Goal: Task Accomplishment & Management: Complete application form

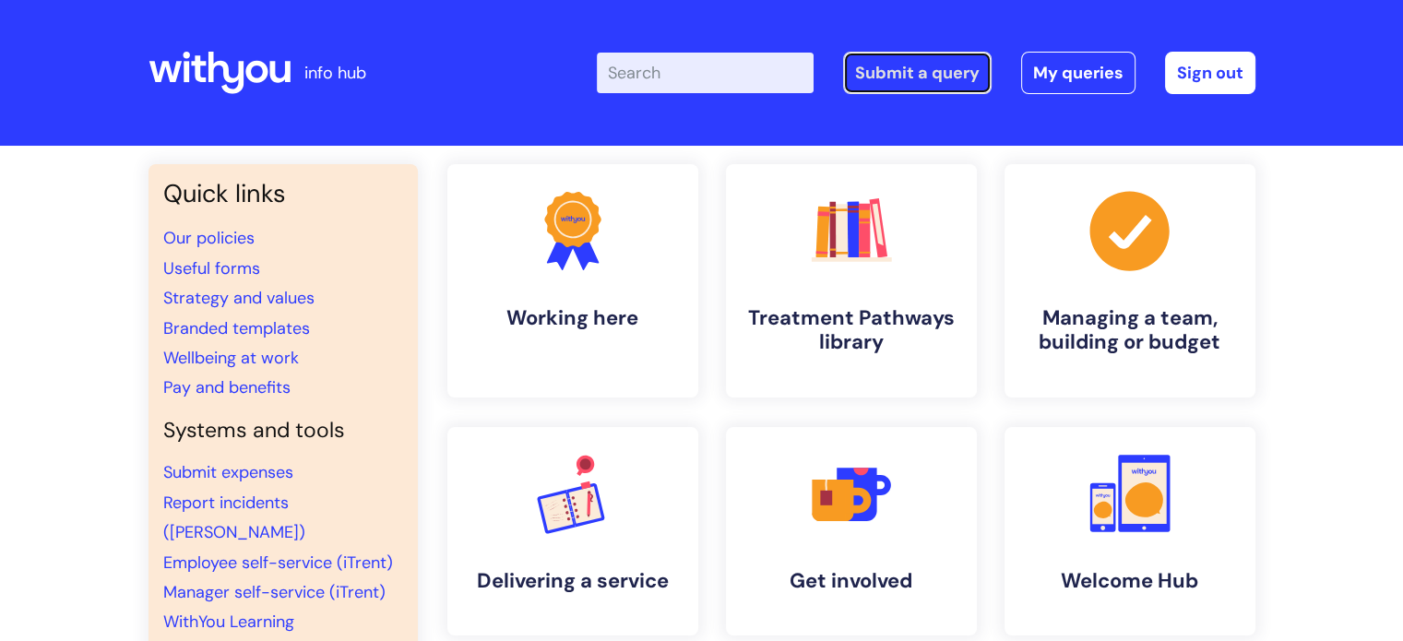
click at [934, 69] on link "Submit a query" at bounding box center [917, 73] width 149 height 42
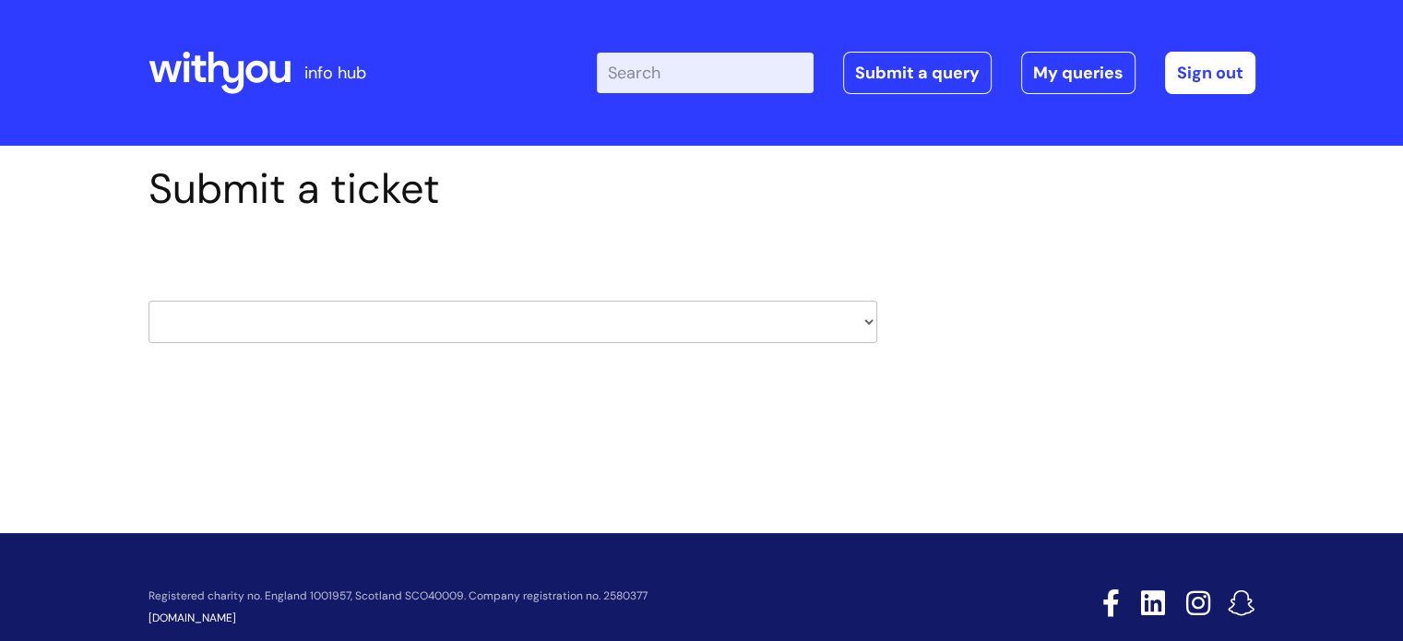
click at [354, 313] on select "HR / People IT and Support Clinical Drug Alerts Finance Accounts Data Support T…" at bounding box center [513, 322] width 729 height 42
select select "it_and_support"
click at [149, 301] on select "HR / People IT and Support Clinical Drug Alerts Finance Accounts Data Support T…" at bounding box center [513, 322] width 729 height 42
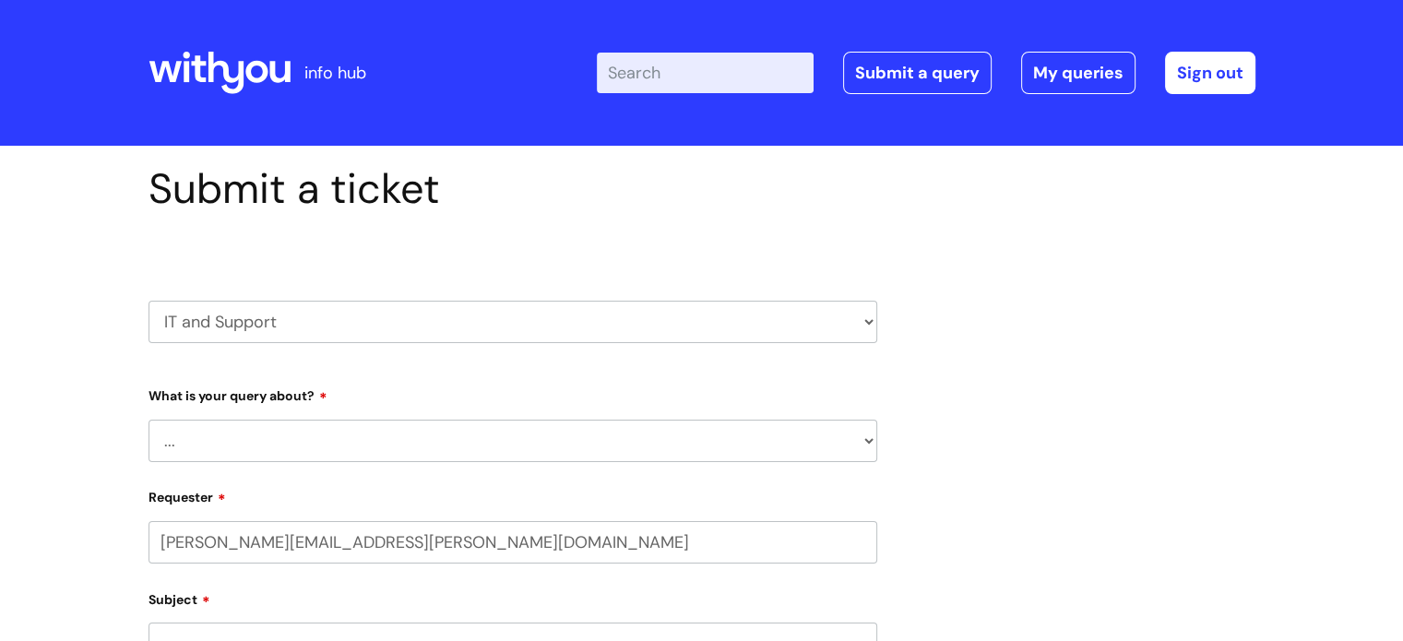
select select "80004286533"
click at [304, 458] on select "... Mobile Phone Reset & MFA Accounts, Starters and Leavers IT Hardware issue I…" at bounding box center [513, 441] width 729 height 42
click at [149, 420] on select "... Mobile Phone Reset & MFA Accounts, Starters and Leavers IT Hardware issue I…" at bounding box center [513, 441] width 729 height 42
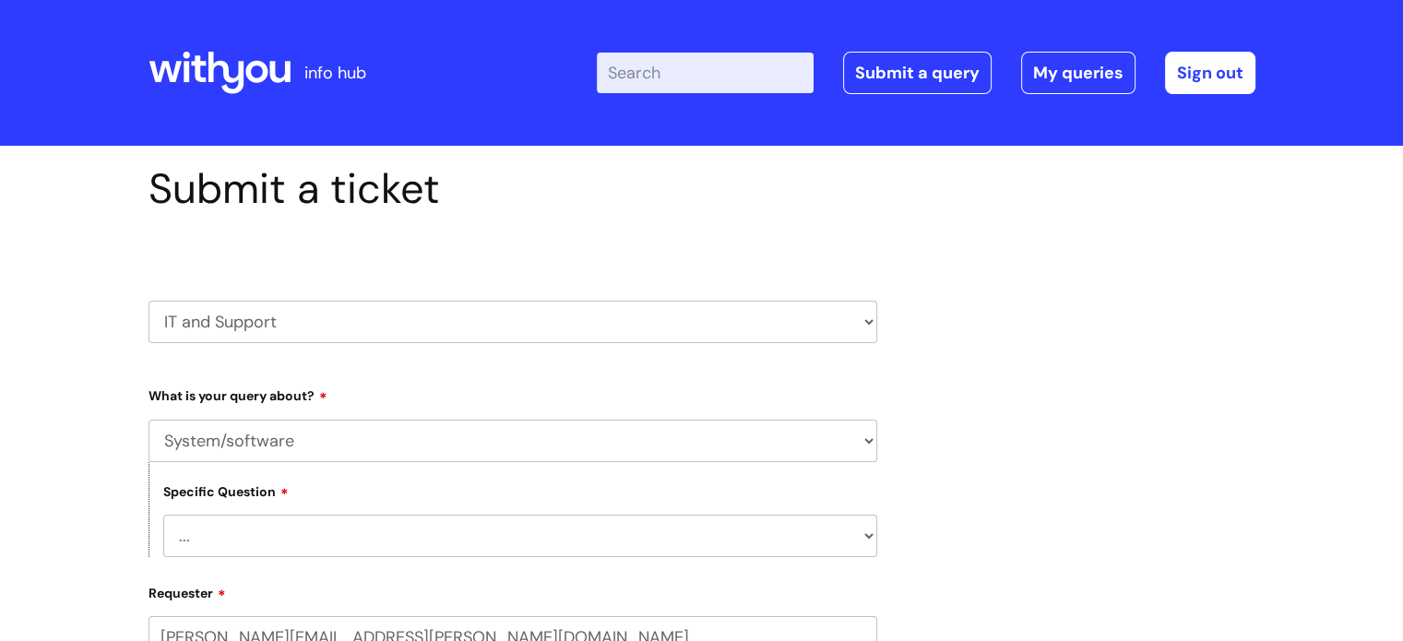
click at [292, 528] on select "... Halo PCMIS Iaptus NHS Email CJSM Email Mitel Another System Google (Workspa…" at bounding box center [520, 536] width 714 height 42
click at [256, 446] on select "... Mobile Phone Reset & MFA Accounts, Starters and Leavers IT Hardware issue I…" at bounding box center [513, 441] width 729 height 42
click at [149, 420] on select "... Mobile Phone Reset & MFA Accounts, Starters and Leavers IT Hardware issue I…" at bounding box center [513, 441] width 729 height 42
click at [262, 521] on select "... I need help logging into my laptop/chromebook I need access or help logging…" at bounding box center [520, 536] width 714 height 42
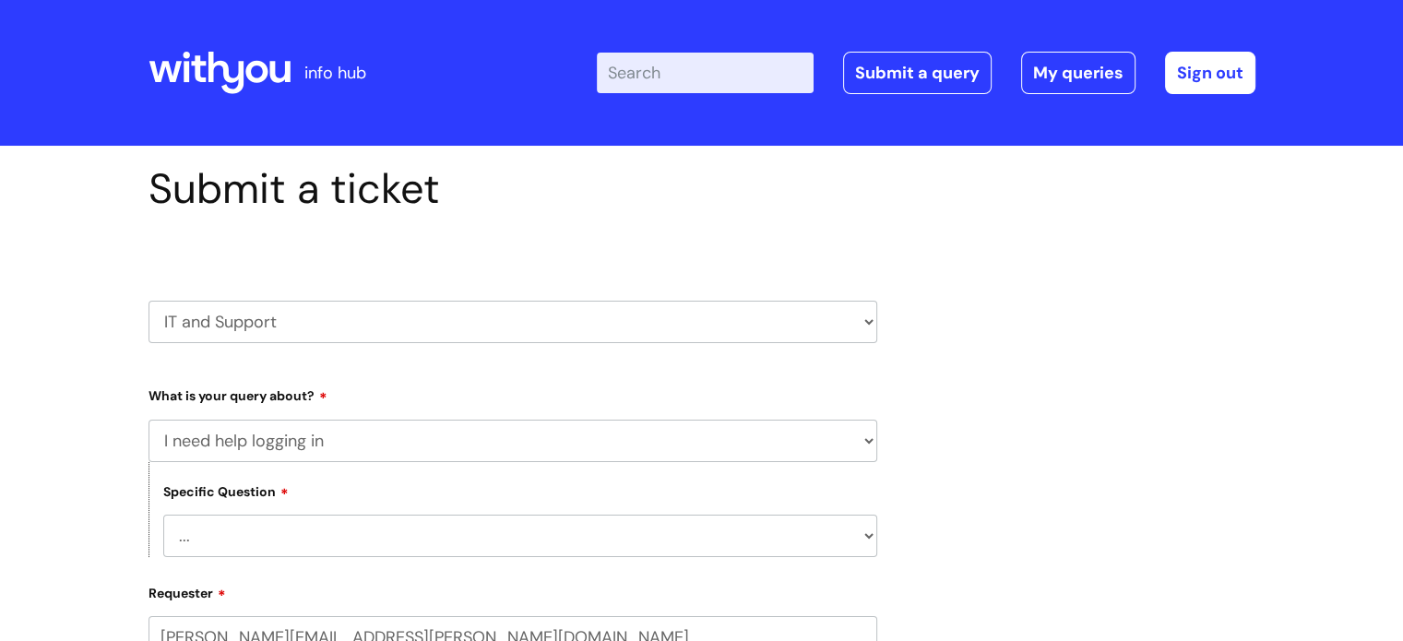
click at [251, 320] on select "HR / People IT and Support Clinical Drug Alerts Finance Accounts Data Support T…" at bounding box center [513, 322] width 729 height 42
click at [149, 301] on select "HR / People IT and Support Clinical Drug Alerts Finance Accounts Data Support T…" at bounding box center [513, 322] width 729 height 42
click at [266, 529] on select "... I need help logging into my laptop/chromebook I need access or help logging…" at bounding box center [520, 536] width 714 height 42
click at [277, 318] on select "HR / People IT and Support Clinical Drug Alerts Finance Accounts Data Support T…" at bounding box center [513, 322] width 729 height 42
click at [256, 446] on select "... Mobile Phone Reset & MFA Accounts, Starters and Leavers IT Hardware issue I…" at bounding box center [513, 441] width 729 height 42
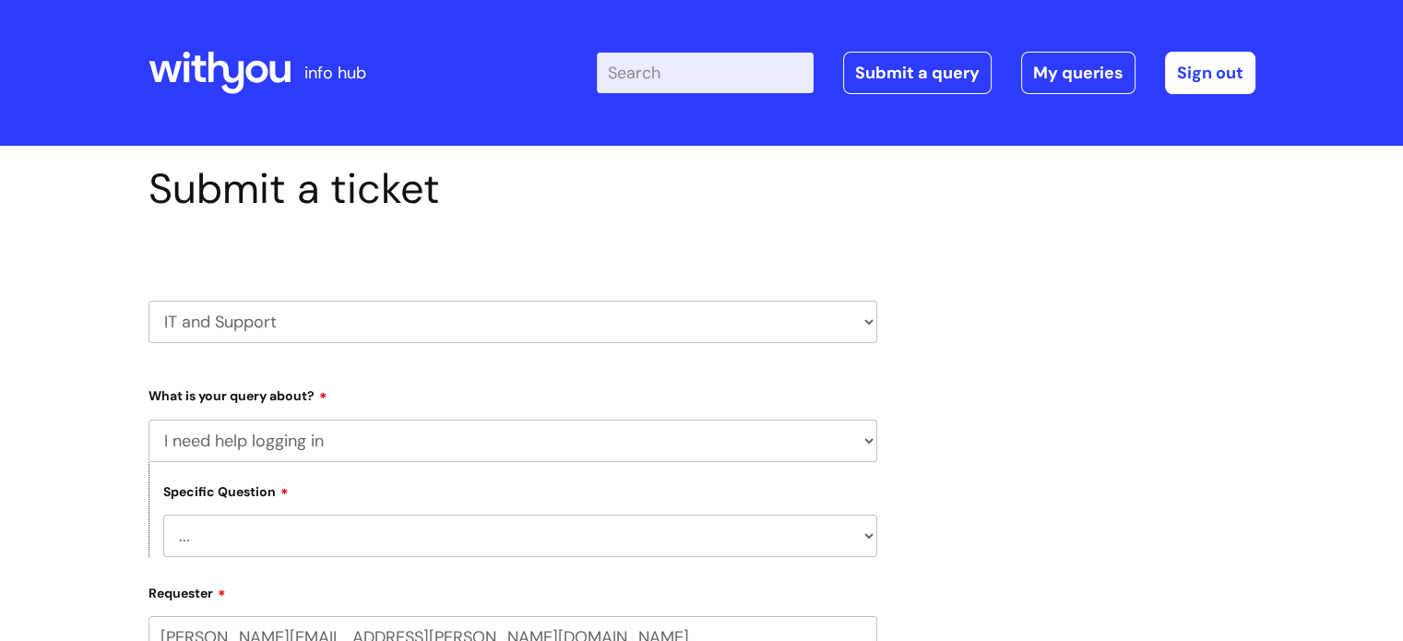
select select "Something Else"
click at [149, 420] on select "... Mobile Phone Reset & MFA Accounts, Starters and Leavers IT Hardware issue I…" at bounding box center [513, 441] width 729 height 42
click at [261, 538] on select "... My problem is not listed" at bounding box center [520, 536] width 714 height 42
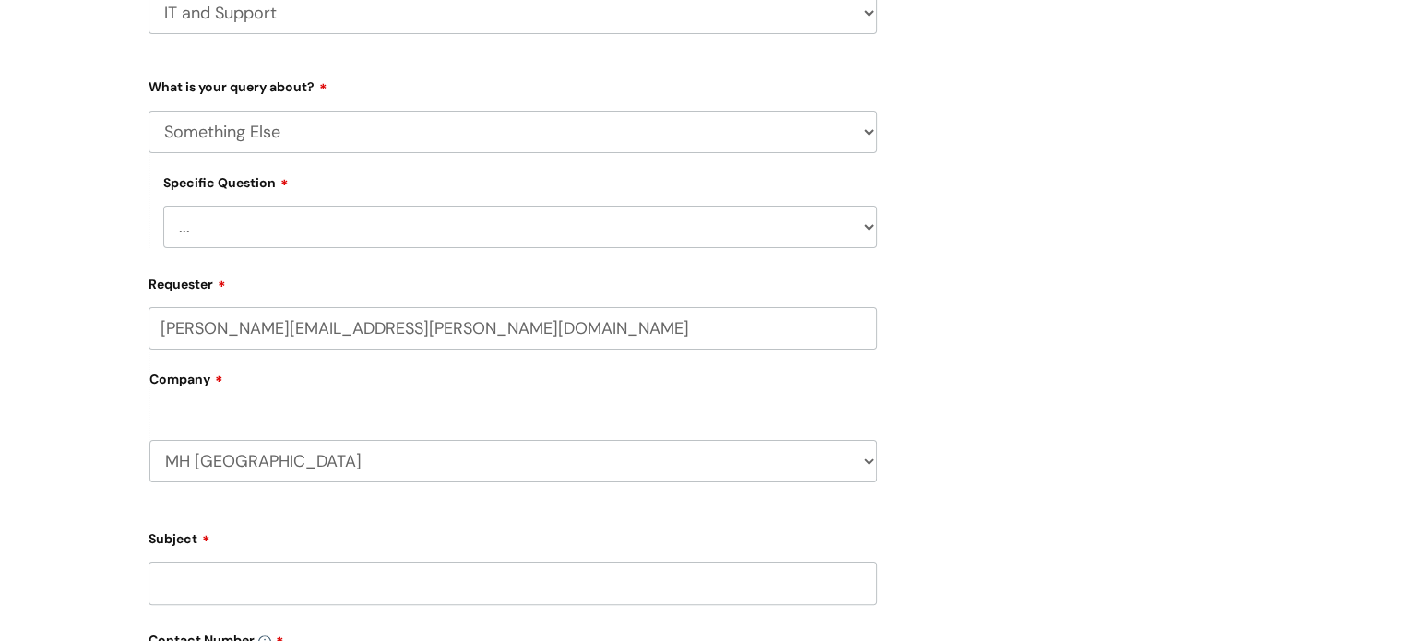
scroll to position [363, 0]
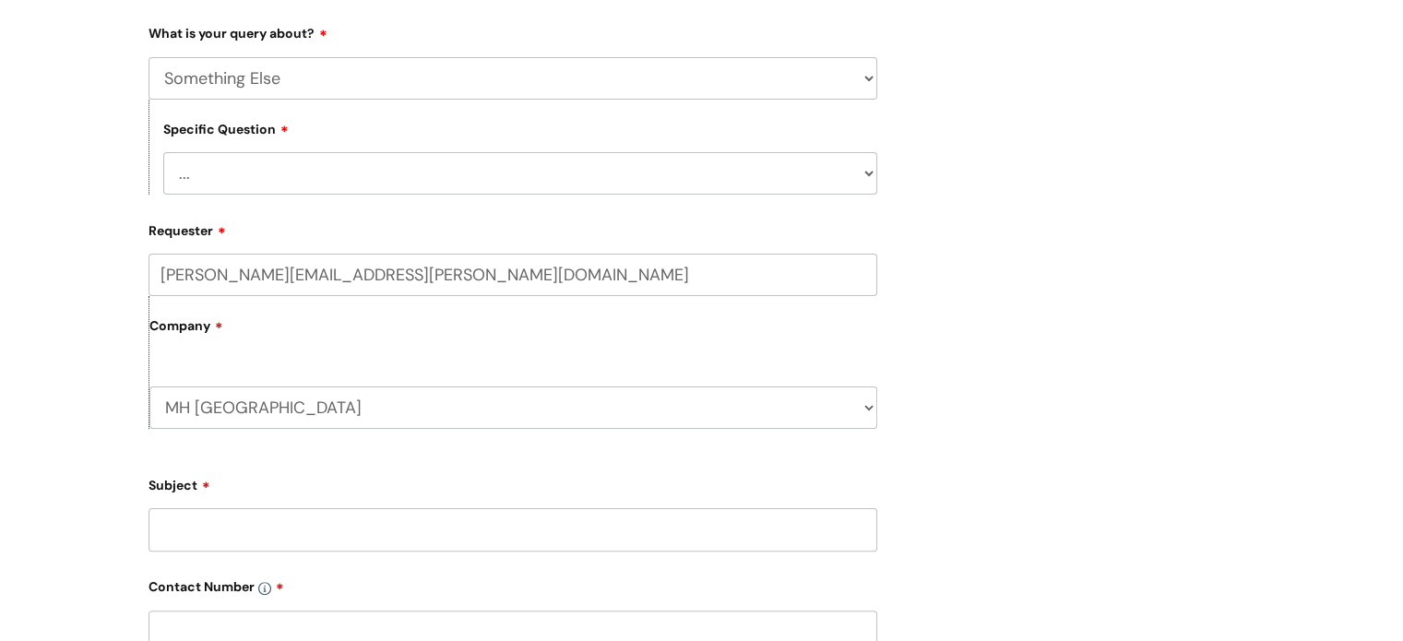
click at [331, 174] on select "... My problem is not listed" at bounding box center [520, 173] width 714 height 42
select select "My problem is not listed"
click at [163, 152] on select "... My problem is not listed" at bounding box center [520, 173] width 714 height 42
click at [259, 517] on input "Subject" at bounding box center [513, 529] width 729 height 42
type input "I"
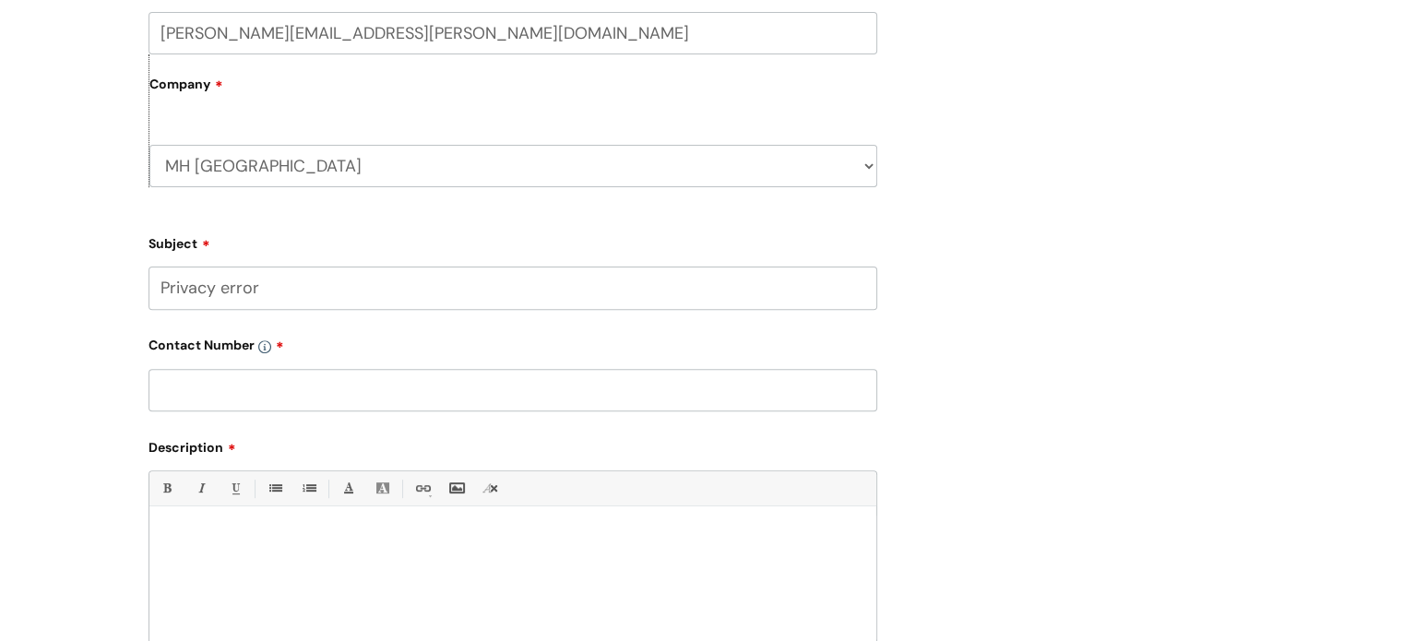
scroll to position [629, 0]
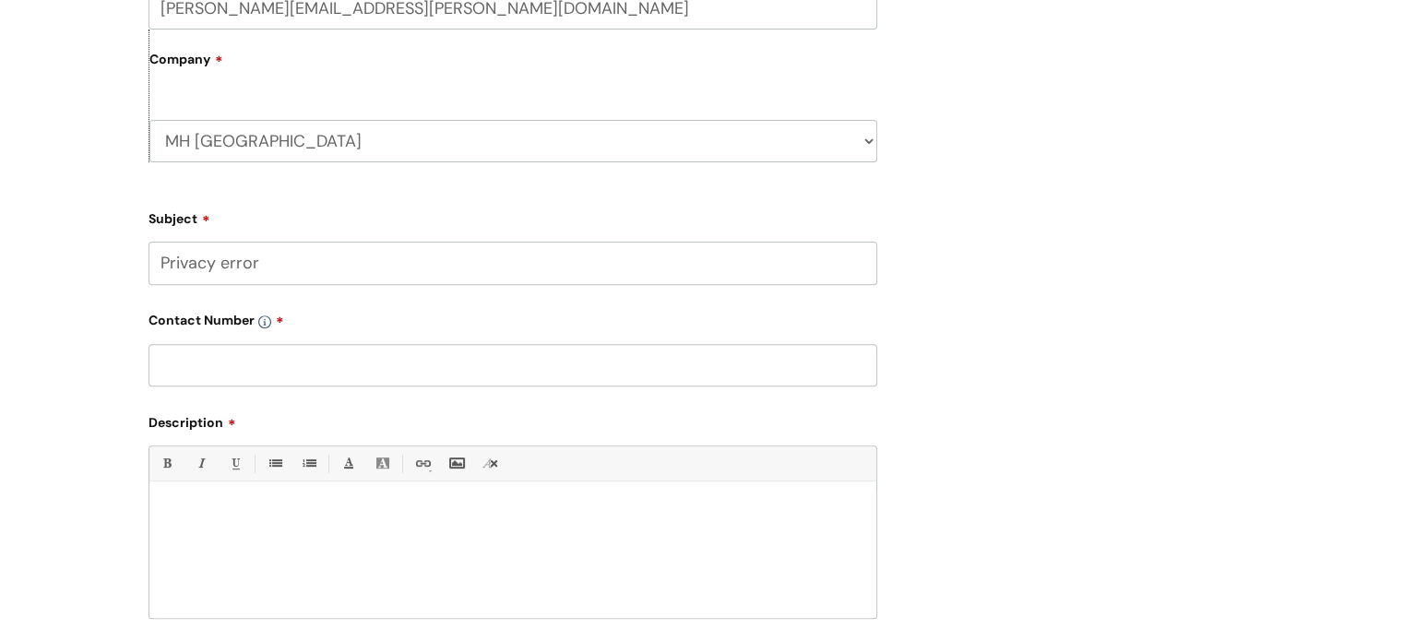
type input "Privacy error"
click at [517, 374] on input "text" at bounding box center [513, 365] width 729 height 42
type input "07508824637"
click at [451, 506] on p at bounding box center [512, 513] width 699 height 17
drag, startPoint x: 60, startPoint y: 0, endPoint x: 343, endPoint y: 513, distance: 585.9
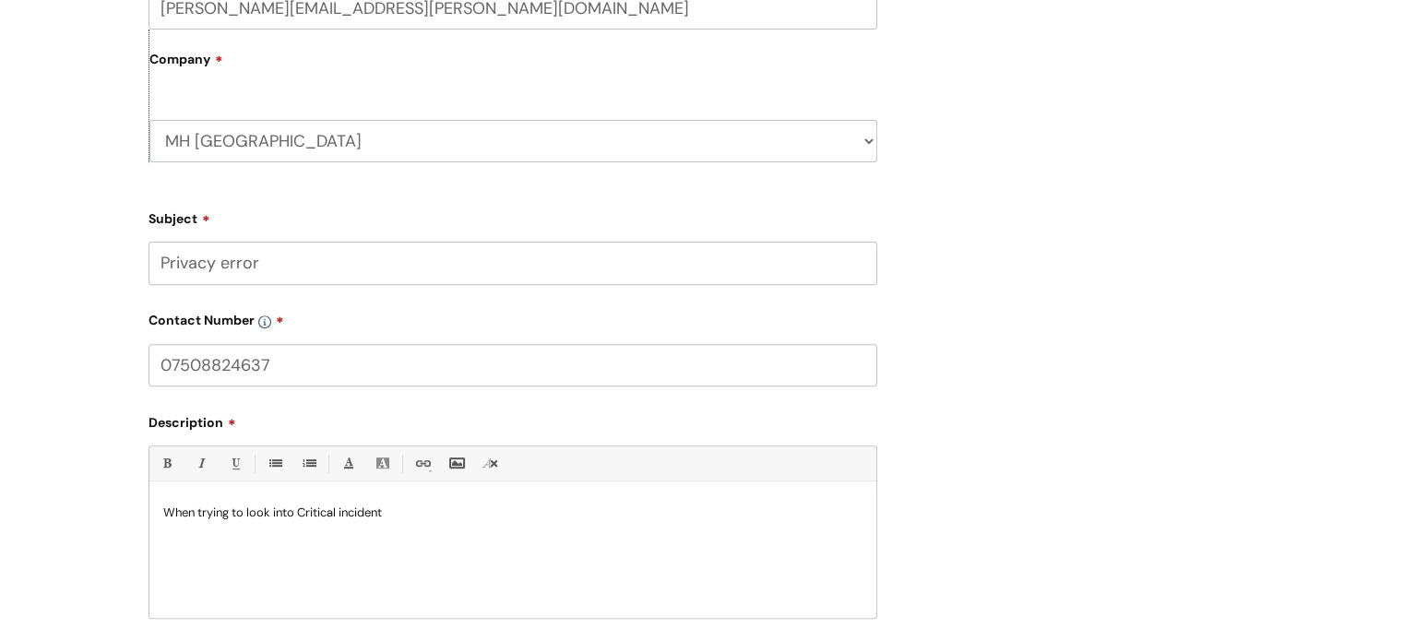
click at [343, 513] on p "When trying to look into Critical incident" at bounding box center [512, 513] width 699 height 17
drag, startPoint x: 344, startPoint y: 522, endPoint x: 300, endPoint y: 512, distance: 45.4
click at [300, 512] on p "When trying to look into Critical incident" at bounding box center [512, 513] width 699 height 17
click at [671, 522] on p at bounding box center [512, 530] width 699 height 18
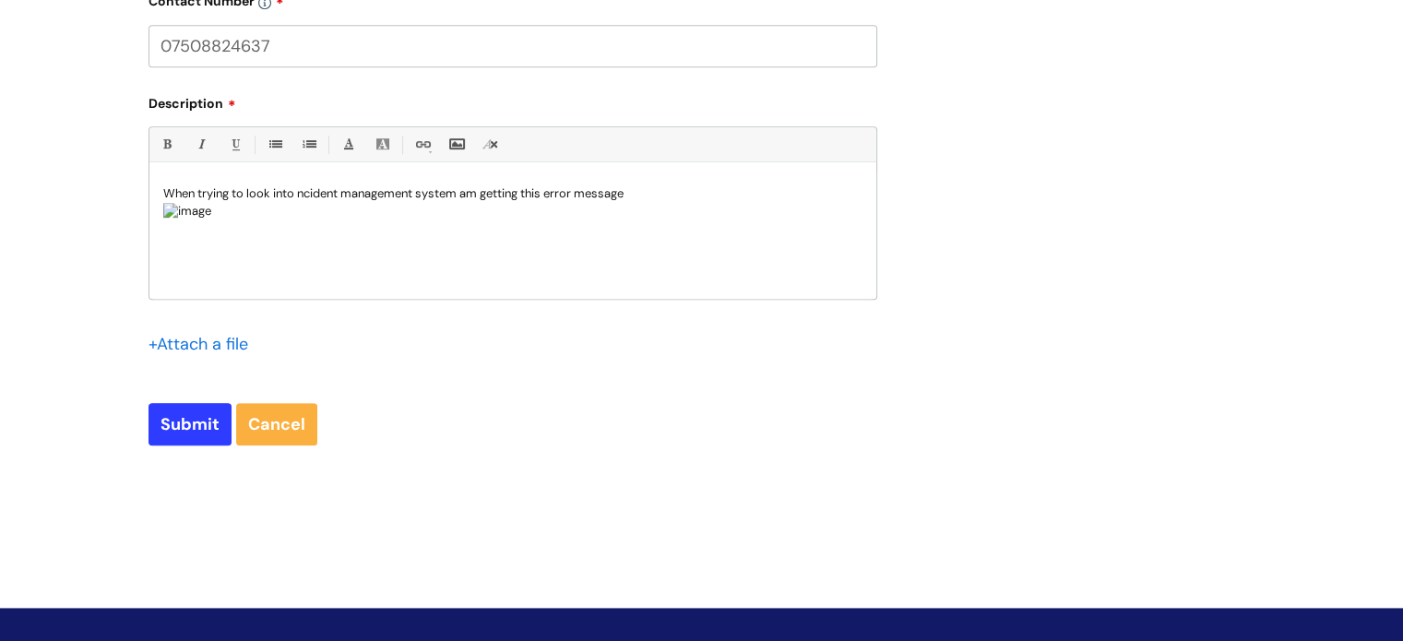
scroll to position [418, 0]
click at [199, 236] on p at bounding box center [512, 219] width 699 height 34
click at [182, 429] on input "Submit" at bounding box center [190, 424] width 83 height 42
type input "Please Wait..."
